Goal: Check status: Check status

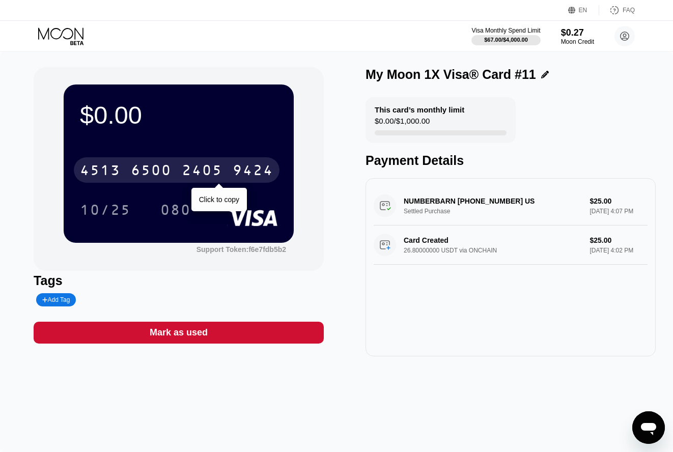
click at [104, 173] on div "4513" at bounding box center [100, 171] width 41 height 16
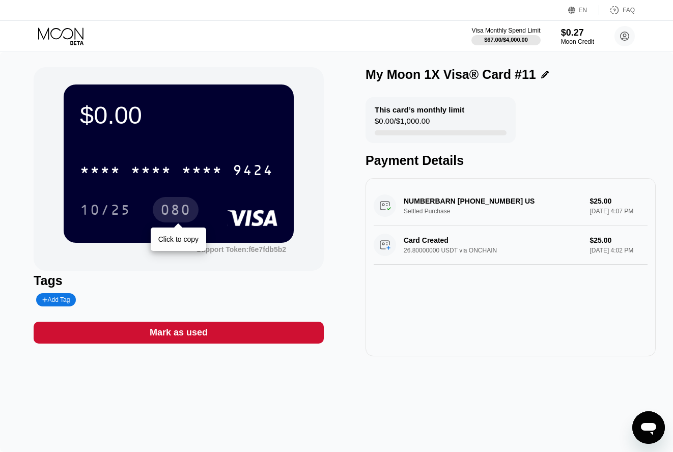
click at [168, 212] on div "080" at bounding box center [175, 211] width 31 height 16
